Goal: Communication & Community: Participate in discussion

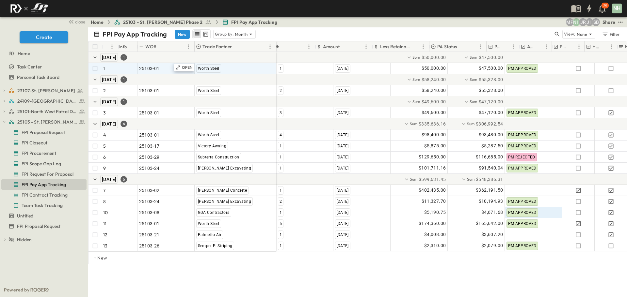
scroll to position [0, 75]
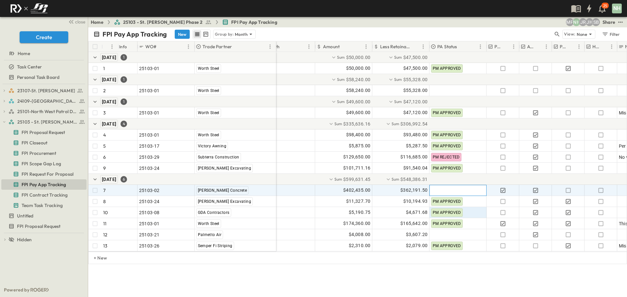
click at [439, 192] on div at bounding box center [458, 190] width 56 height 10
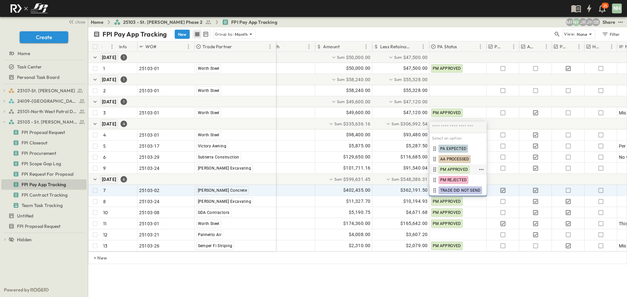
click at [444, 170] on span "PM APPROVED" at bounding box center [454, 169] width 28 height 5
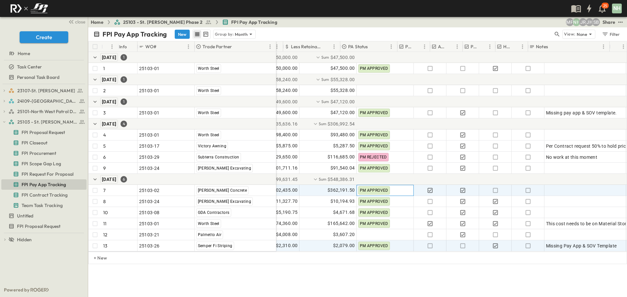
scroll to position [0, 164]
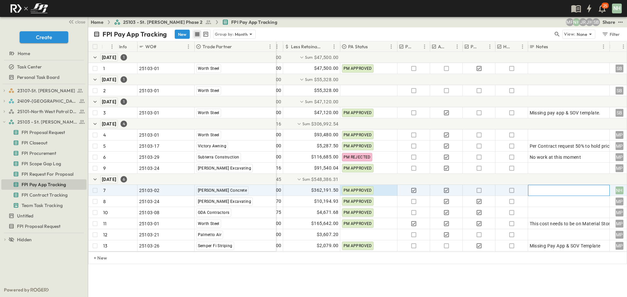
click at [532, 192] on div at bounding box center [568, 190] width 78 height 9
type textarea "**********"
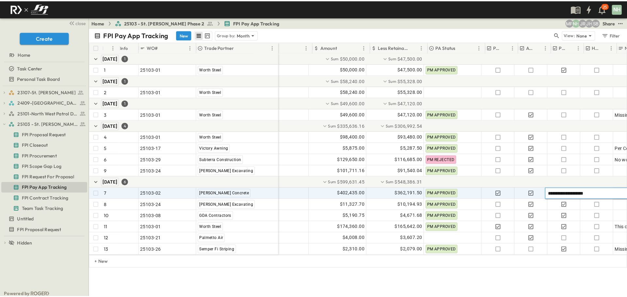
scroll to position [0, 72]
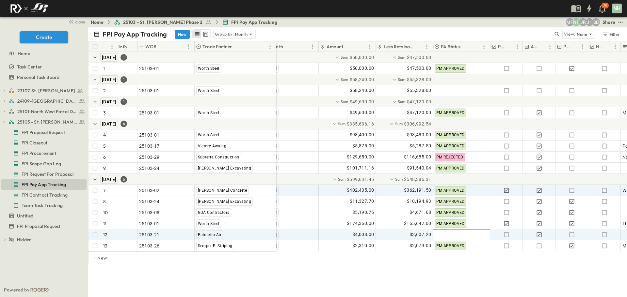
click at [453, 235] on div at bounding box center [461, 235] width 56 height 10
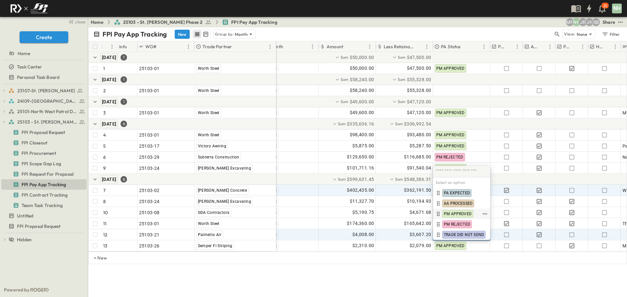
click at [455, 215] on span "PM APPROVED" at bounding box center [458, 213] width 28 height 5
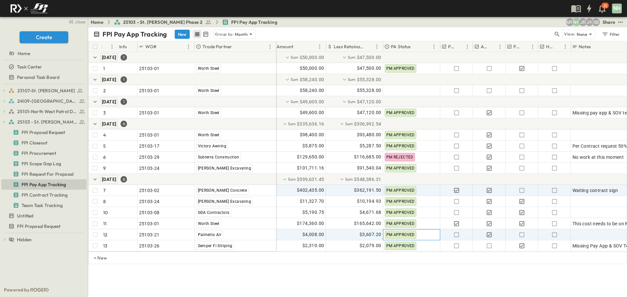
scroll to position [0, 167]
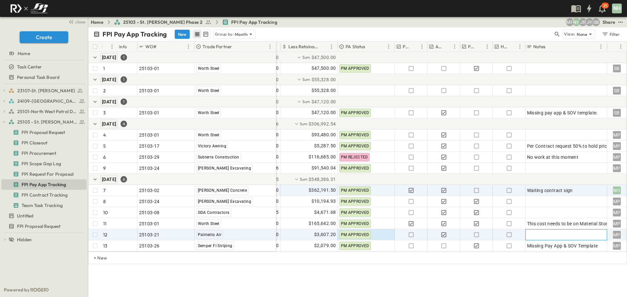
click at [533, 234] on div at bounding box center [566, 234] width 78 height 9
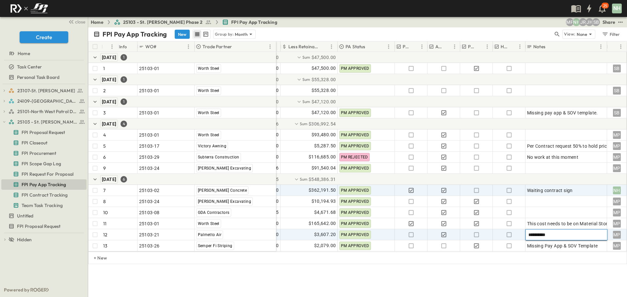
click at [528, 234] on div "**********" at bounding box center [566, 234] width 82 height 11
click at [528, 234] on textarea "**********" at bounding box center [566, 235] width 76 height 7
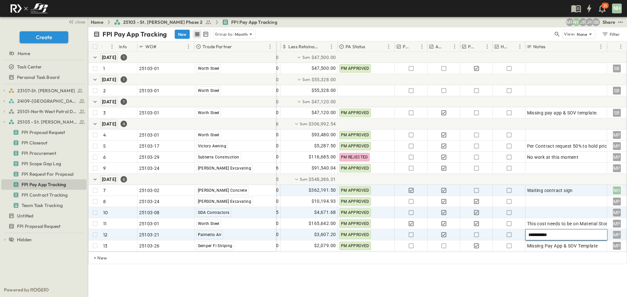
type textarea "**********"
click at [537, 213] on div at bounding box center [566, 212] width 78 height 9
type textarea "*"
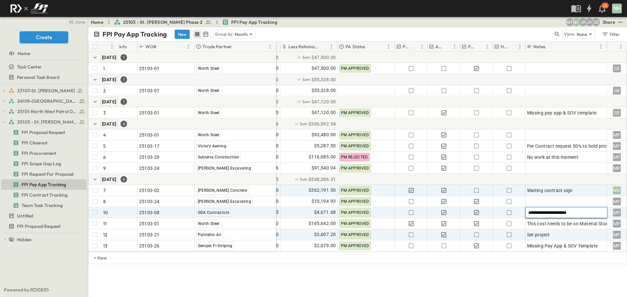
type textarea "**********"
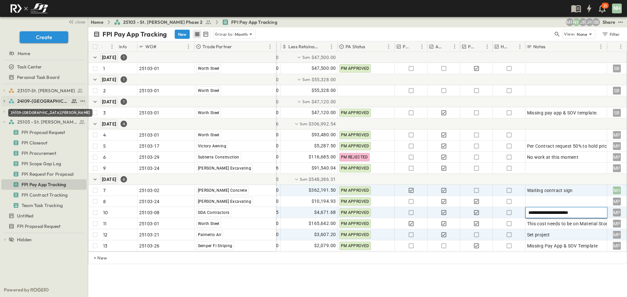
click at [45, 101] on span "24109-[GEOGRAPHIC_DATA][PERSON_NAME]" at bounding box center [43, 101] width 52 height 7
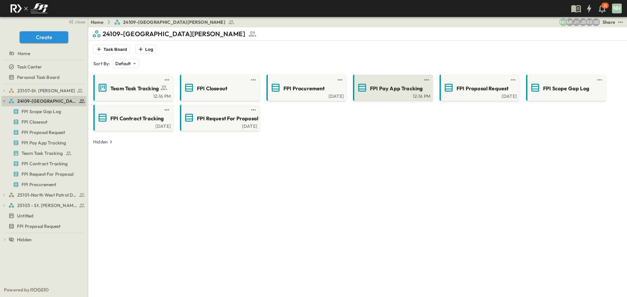
click at [390, 89] on span "FPI Pay App Tracking" at bounding box center [396, 89] width 53 height 8
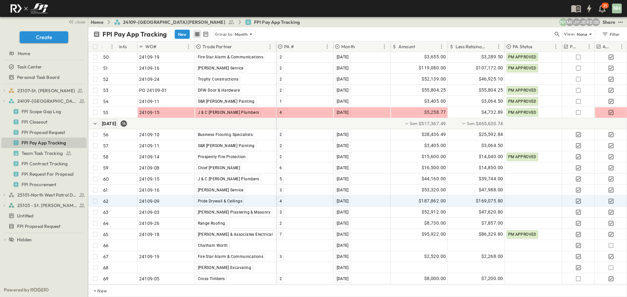
scroll to position [660, 0]
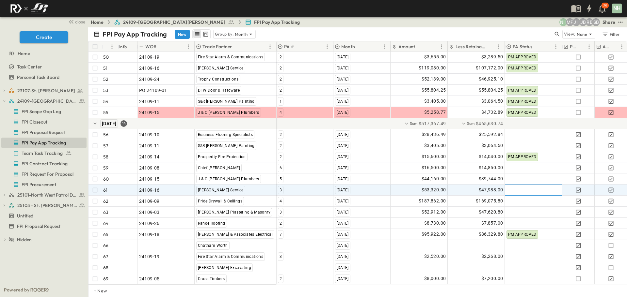
click at [516, 185] on div at bounding box center [533, 190] width 56 height 10
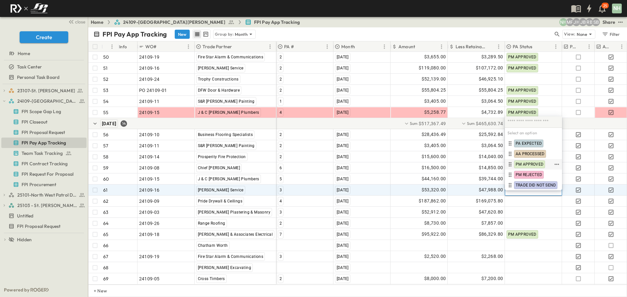
click at [523, 164] on span "PM APPROVED" at bounding box center [529, 164] width 28 height 5
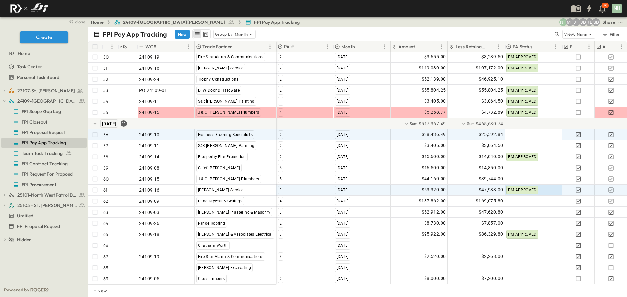
click at [515, 130] on div at bounding box center [533, 135] width 56 height 10
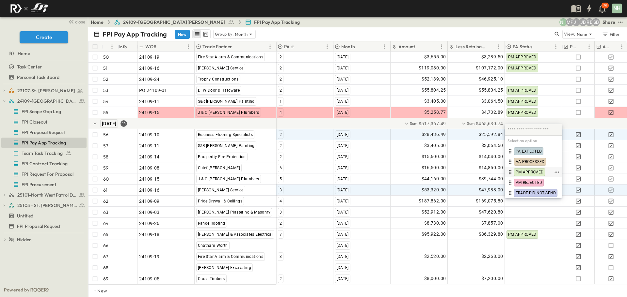
click at [524, 171] on span "PM APPROVED" at bounding box center [529, 172] width 28 height 5
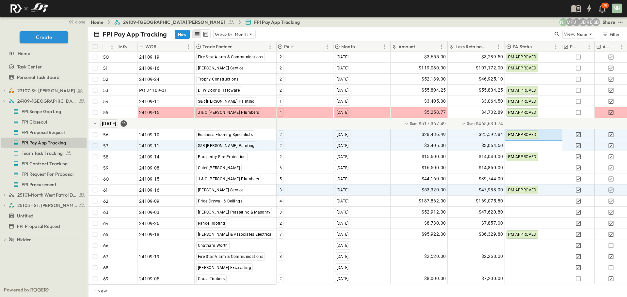
click at [511, 141] on div at bounding box center [533, 146] width 56 height 10
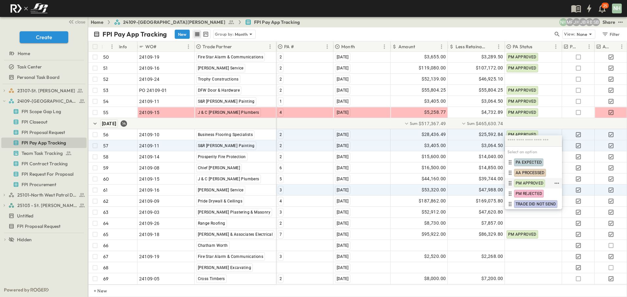
click at [529, 181] on span "PM APPROVED" at bounding box center [529, 183] width 28 height 5
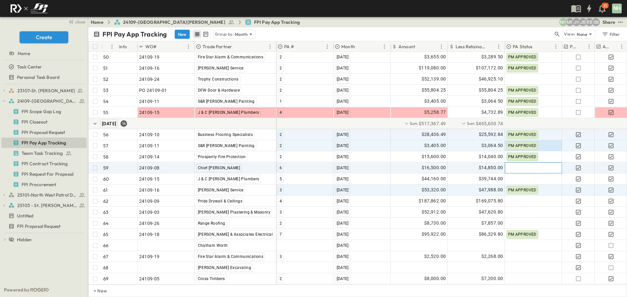
click at [524, 164] on div at bounding box center [533, 168] width 56 height 10
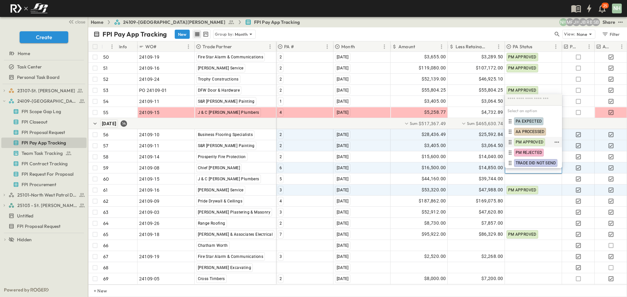
click at [524, 140] on span "PM APPROVED" at bounding box center [529, 142] width 28 height 5
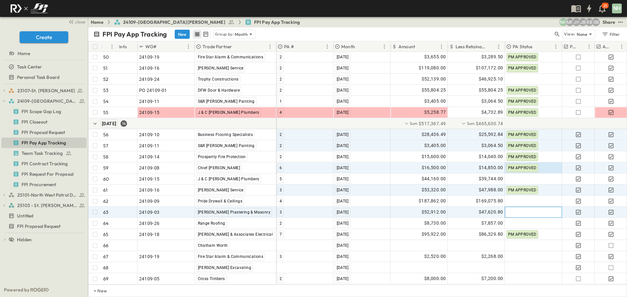
click at [527, 207] on div at bounding box center [533, 212] width 56 height 10
click at [527, 207] on body "25 NH close Create Home Task Center Personal Task Board 23107-St. [PERSON_NAME]…" at bounding box center [313, 148] width 627 height 297
click at [527, 208] on div at bounding box center [533, 212] width 56 height 10
click at [538, 208] on div at bounding box center [533, 212] width 56 height 10
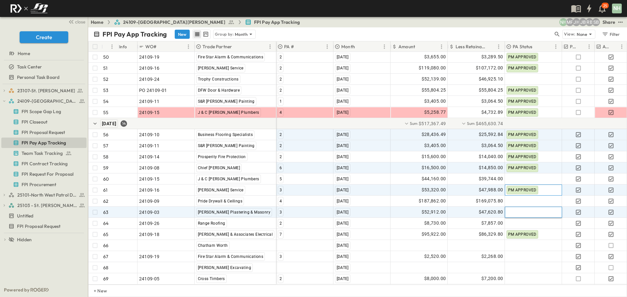
drag, startPoint x: 538, startPoint y: 208, endPoint x: 556, endPoint y: 188, distance: 26.8
click at [556, 188] on div "PM APPROVED" at bounding box center [533, 190] width 56 height 10
click at [547, 208] on div at bounding box center [533, 212] width 56 height 10
click at [534, 207] on div at bounding box center [533, 212] width 56 height 10
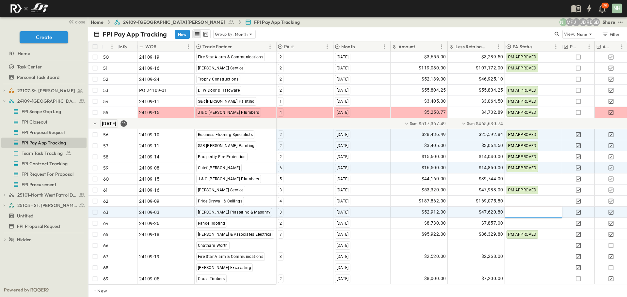
click at [534, 207] on div at bounding box center [533, 212] width 56 height 10
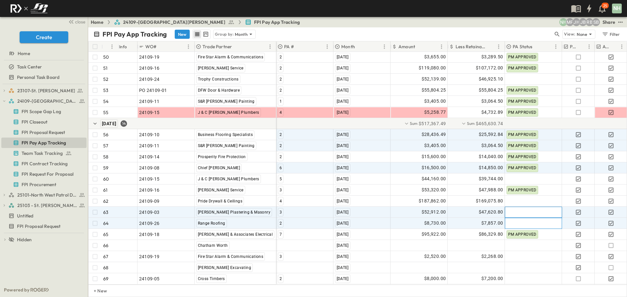
click at [518, 218] on div at bounding box center [533, 223] width 56 height 10
click at [516, 207] on div at bounding box center [533, 212] width 56 height 10
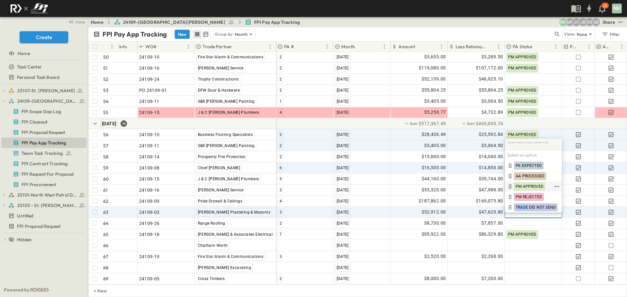
click at [522, 186] on span "PM APPROVED" at bounding box center [529, 186] width 28 height 5
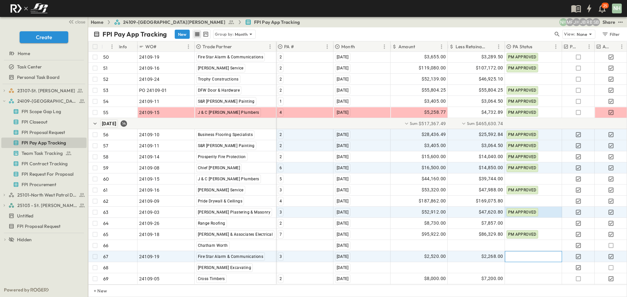
click at [527, 252] on div at bounding box center [533, 257] width 56 height 10
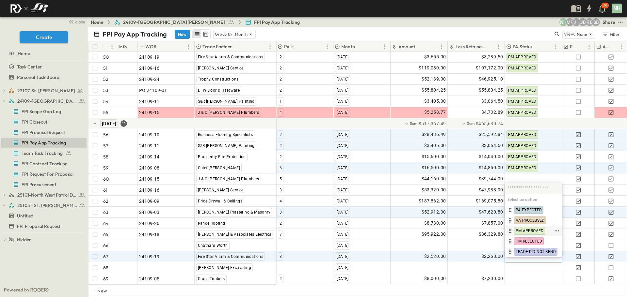
click at [528, 231] on span "PM APPROVED" at bounding box center [529, 230] width 28 height 5
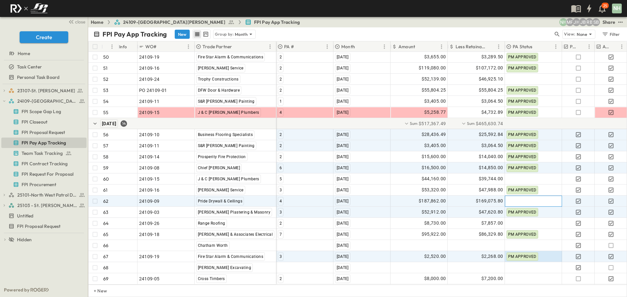
click at [511, 196] on div at bounding box center [533, 201] width 56 height 10
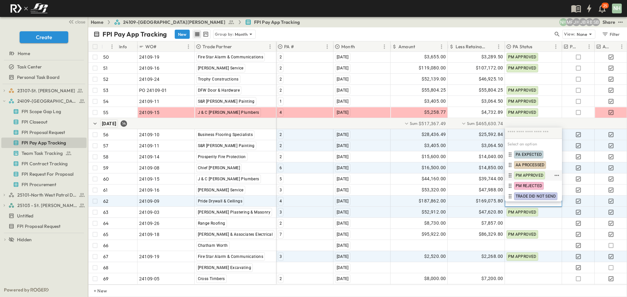
click at [514, 174] on div "PM APPROVED" at bounding box center [529, 176] width 31 height 8
